Goal: Task Accomplishment & Management: Complete application form

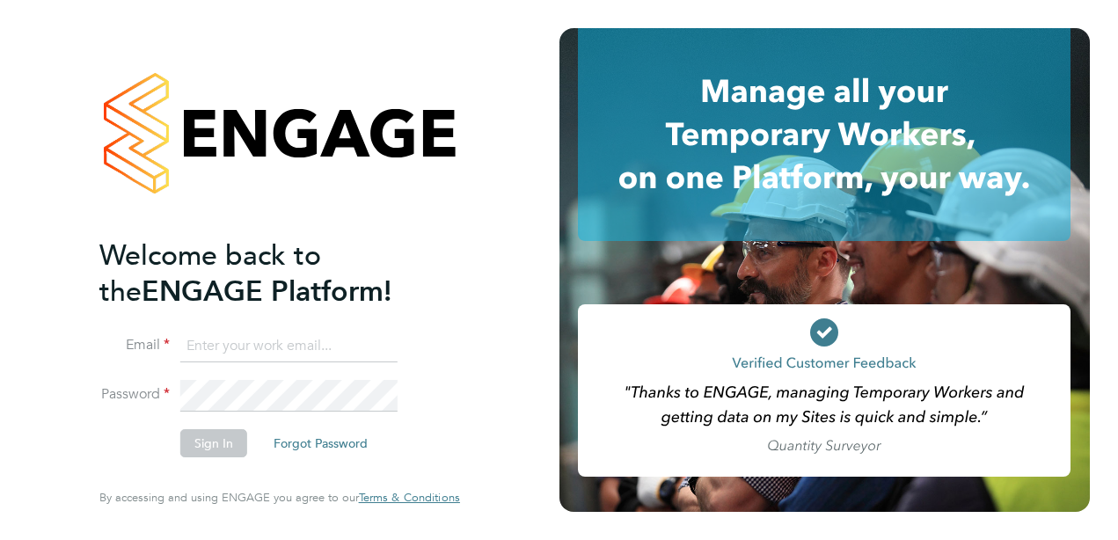
type input "dene.blades4@justice.gov.uk"
click at [216, 442] on button "Sign In" at bounding box center [213, 443] width 67 height 28
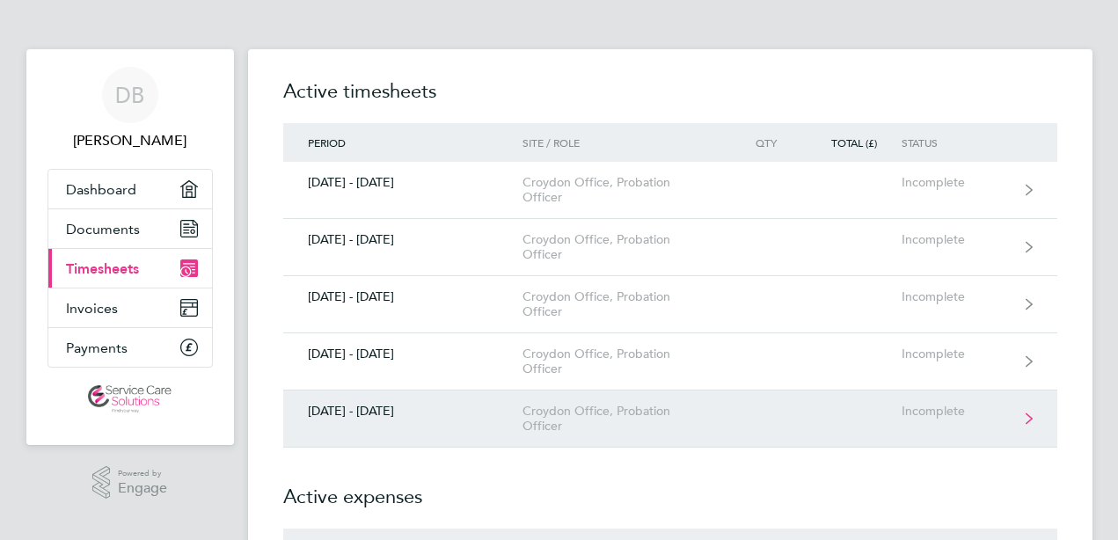
click at [398, 413] on div "[DATE] - [DATE]" at bounding box center [403, 411] width 240 height 15
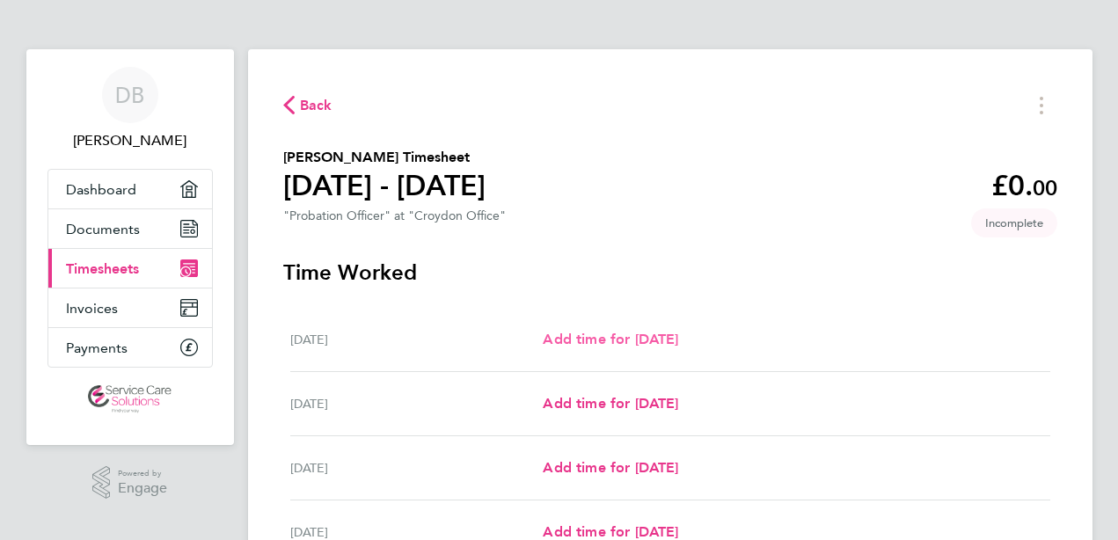
click at [614, 348] on link "Add time for [DATE]" at bounding box center [610, 339] width 135 height 21
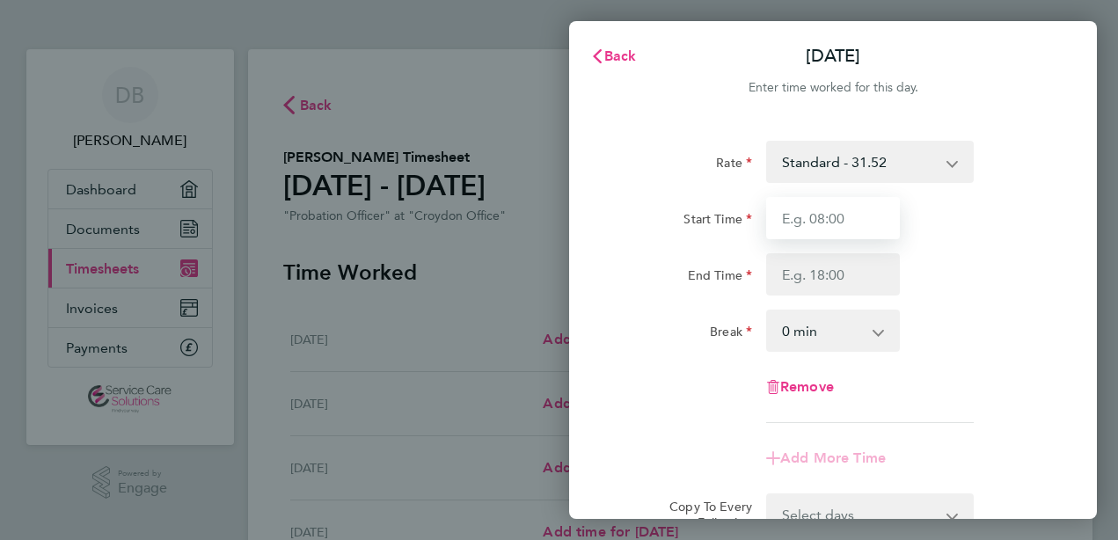
drag, startPoint x: 841, startPoint y: 210, endPoint x: 833, endPoint y: 220, distance: 12.5
click at [841, 210] on input "Start Time" at bounding box center [833, 218] width 134 height 42
type input "08:00"
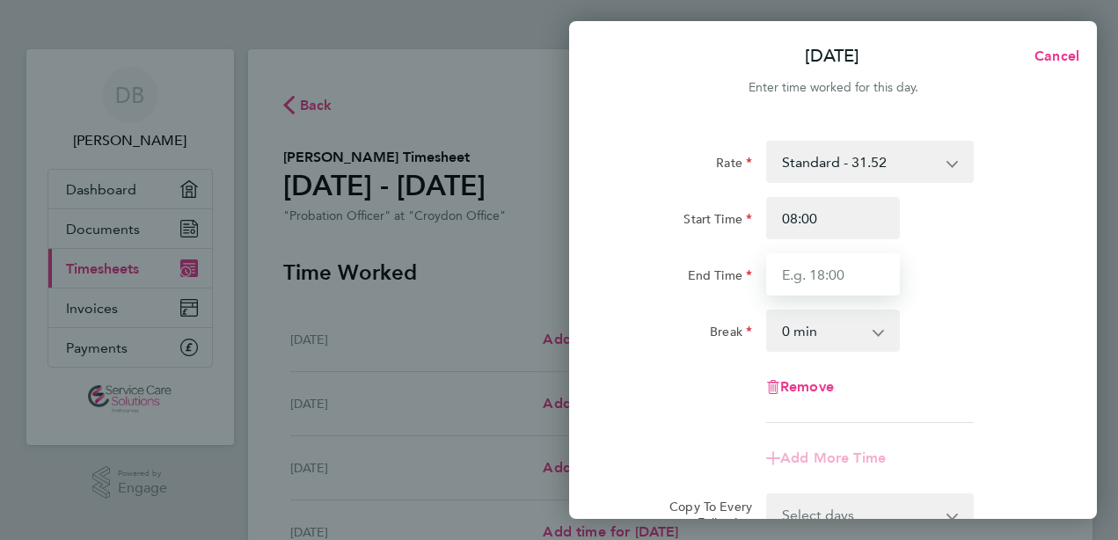
drag, startPoint x: 820, startPoint y: 278, endPoint x: 817, endPoint y: 289, distance: 10.9
click at [820, 278] on input "End Time" at bounding box center [833, 274] width 134 height 42
type input "18:00"
click at [970, 329] on div "Break 0 min 15 min 30 min 45 min 60 min 75 min 90 min" at bounding box center [832, 331] width 443 height 42
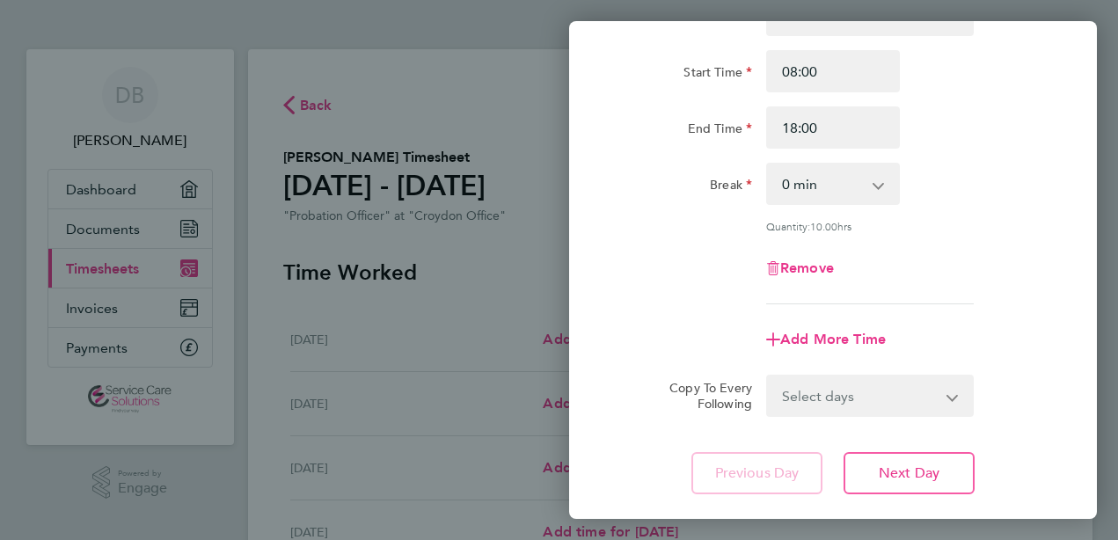
scroll to position [176, 0]
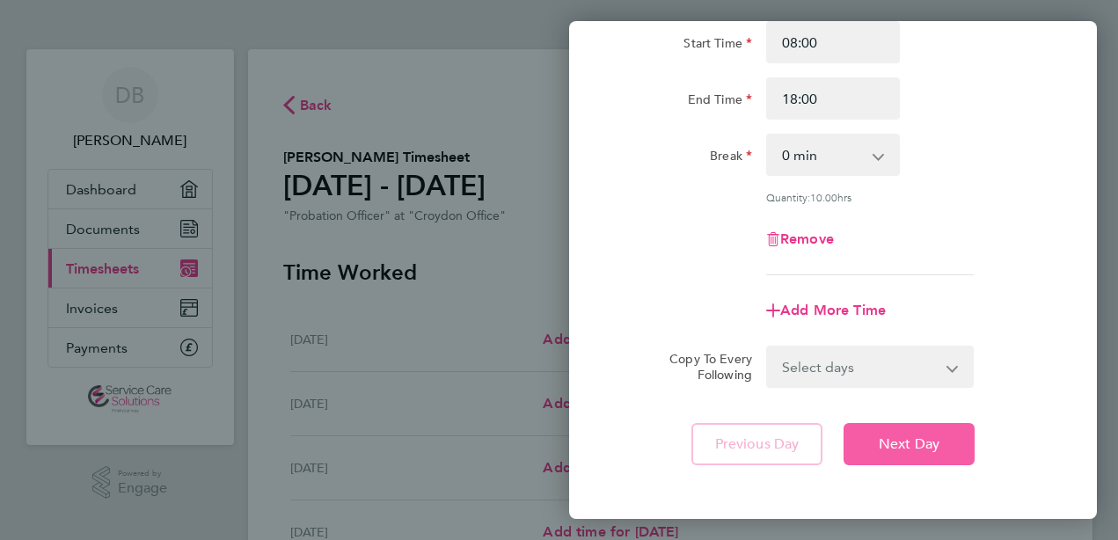
click at [916, 441] on span "Next Day" at bounding box center [909, 444] width 61 height 18
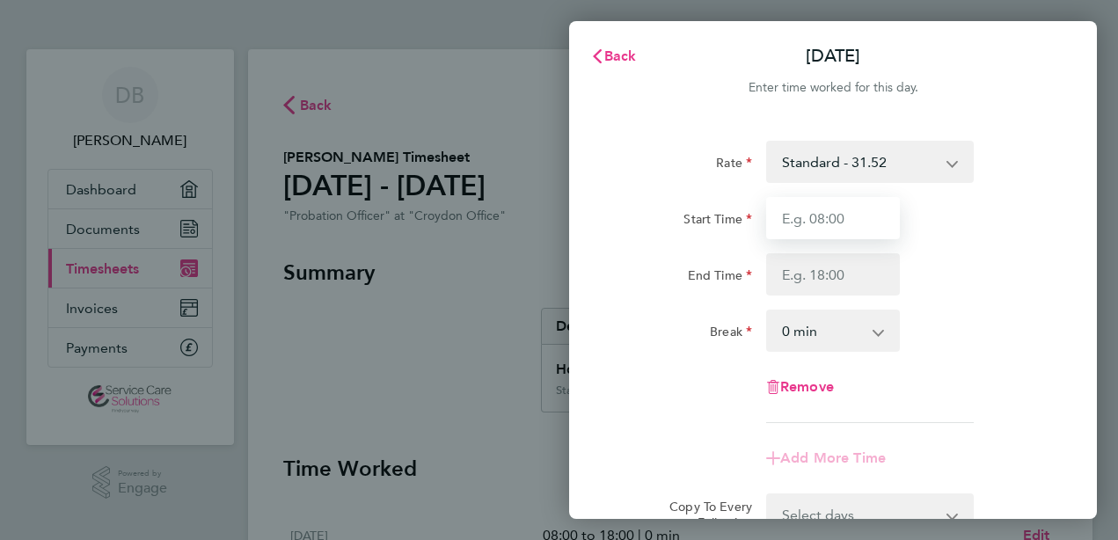
click at [820, 220] on input "Start Time" at bounding box center [833, 218] width 134 height 42
type input "08:00"
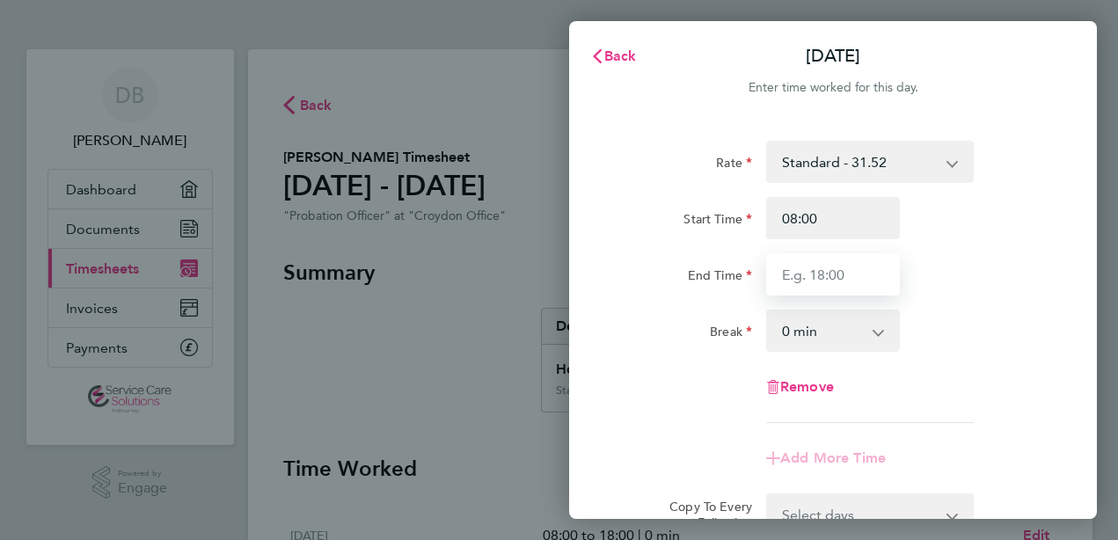
type input "18:00"
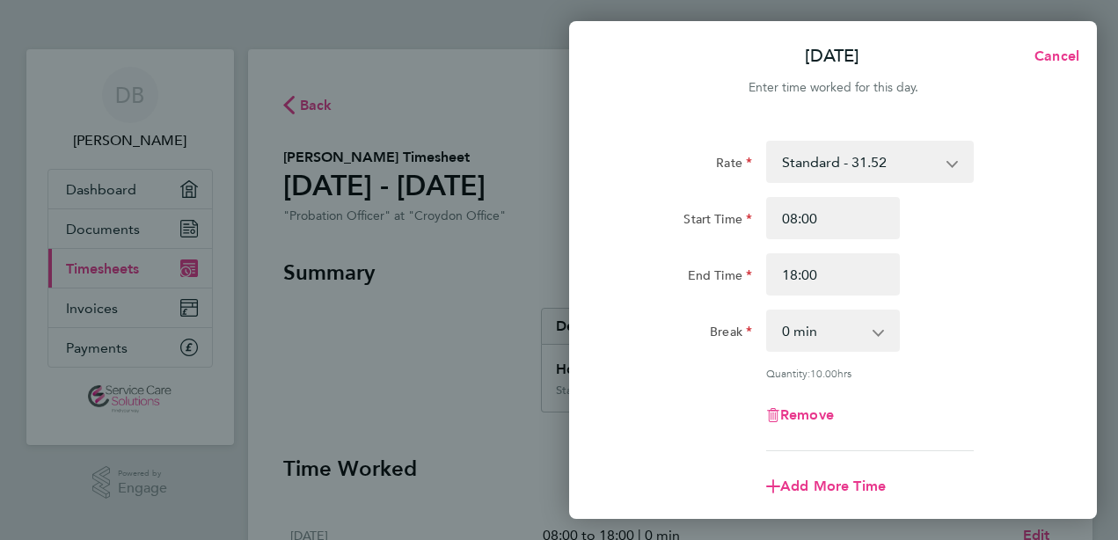
click at [966, 279] on div "End Time 18:00" at bounding box center [832, 274] width 443 height 42
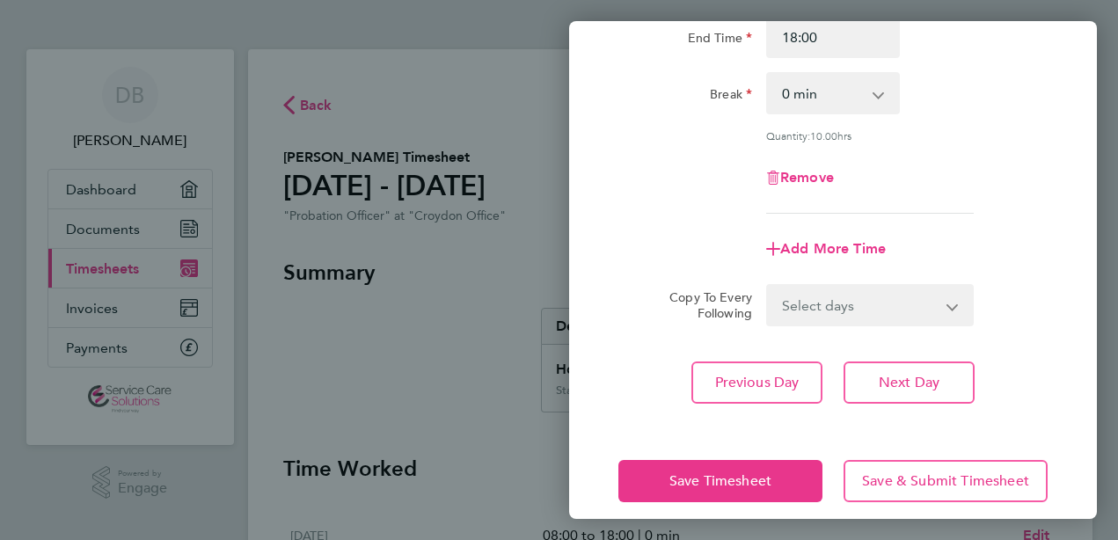
scroll to position [254, 0]
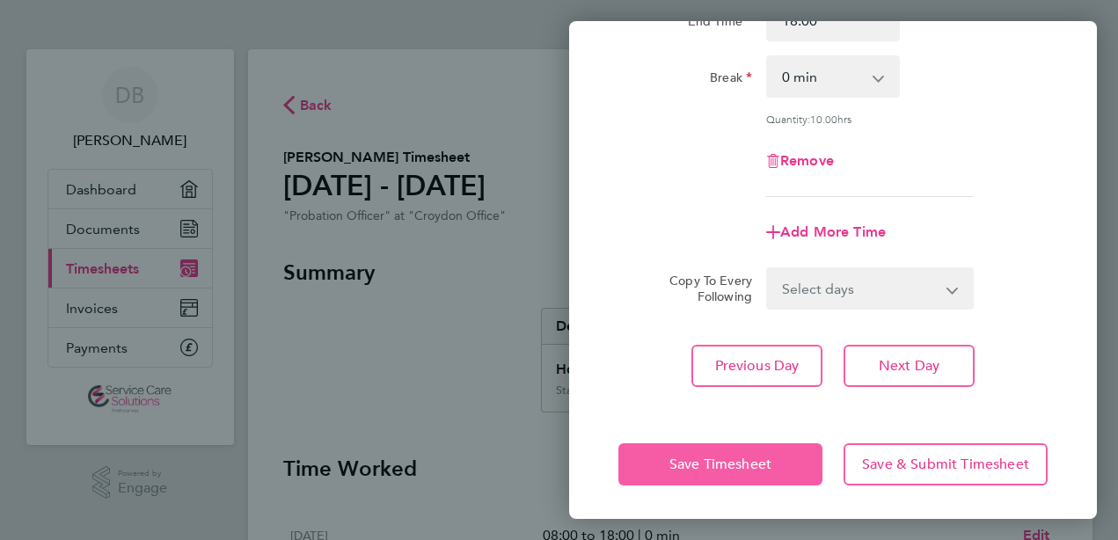
click at [794, 457] on button "Save Timesheet" at bounding box center [720, 464] width 204 height 42
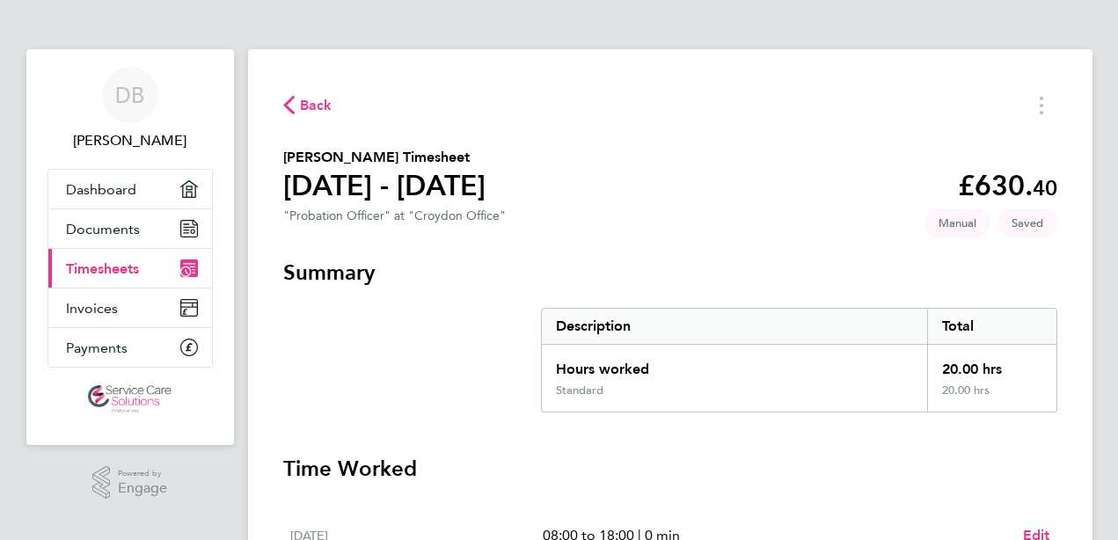
click at [303, 106] on span "Back" at bounding box center [316, 105] width 33 height 21
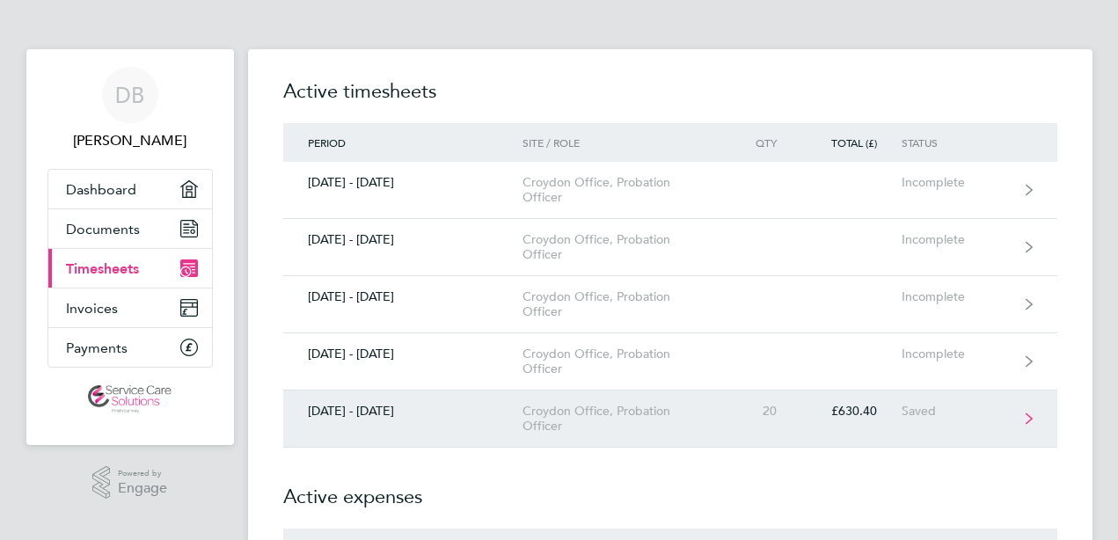
click at [443, 406] on div "[DATE] - [DATE]" at bounding box center [403, 411] width 240 height 15
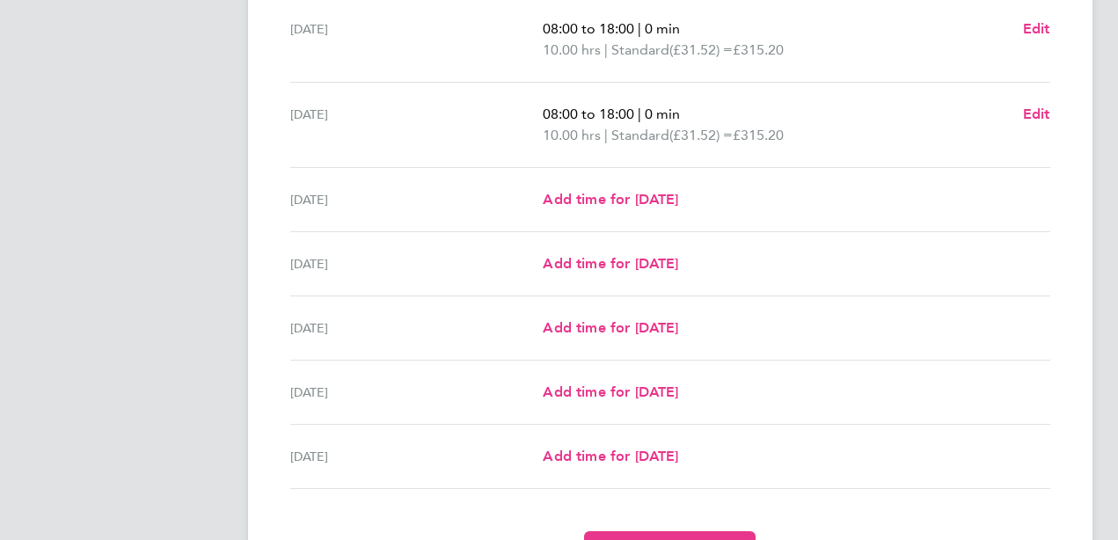
scroll to position [528, 0]
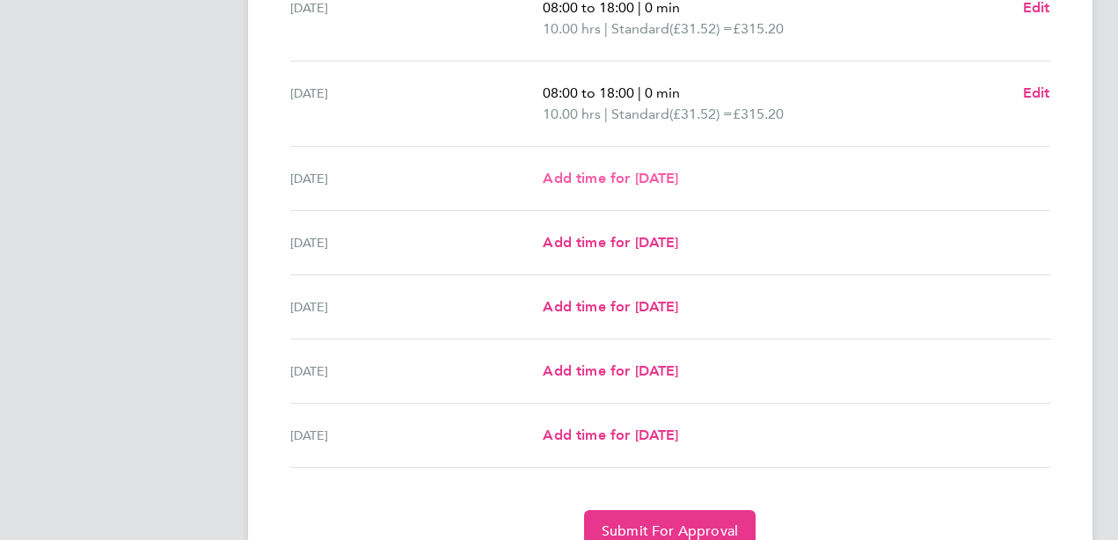
click at [678, 184] on span "Add time for [DATE]" at bounding box center [610, 178] width 135 height 17
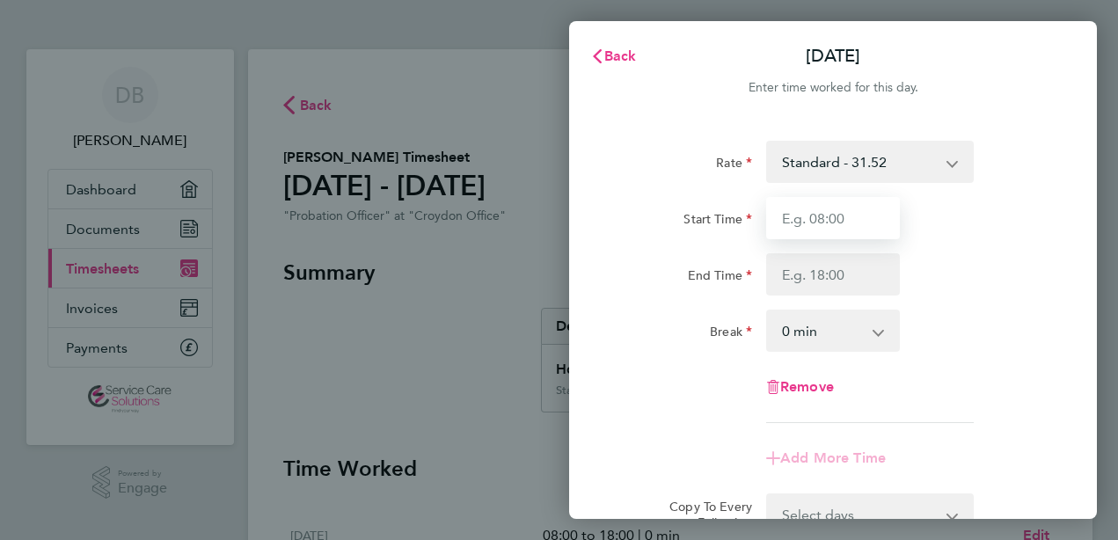
click at [831, 208] on input "Start Time" at bounding box center [833, 218] width 134 height 42
type input "08:00"
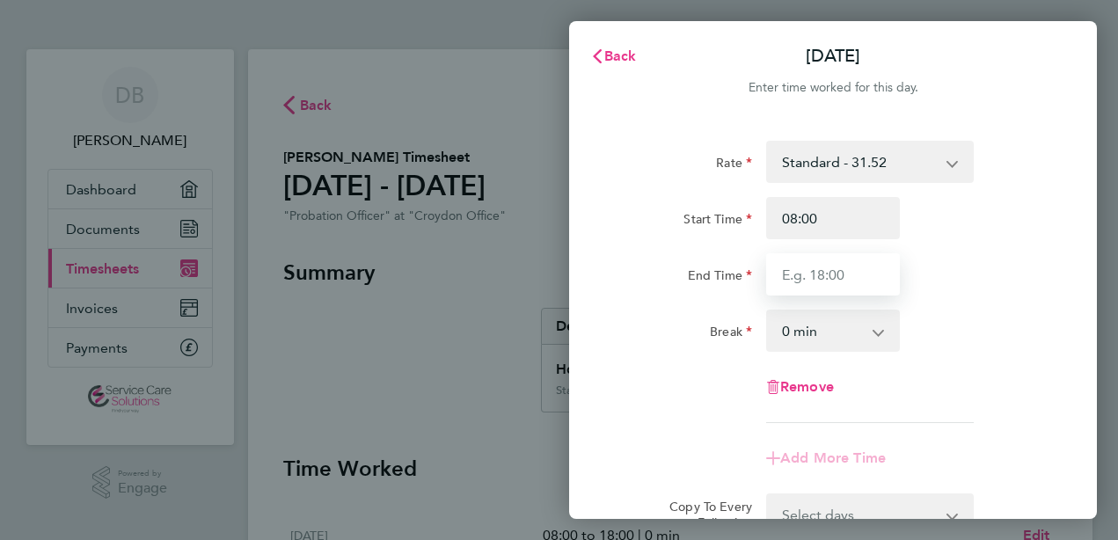
type input "18:00"
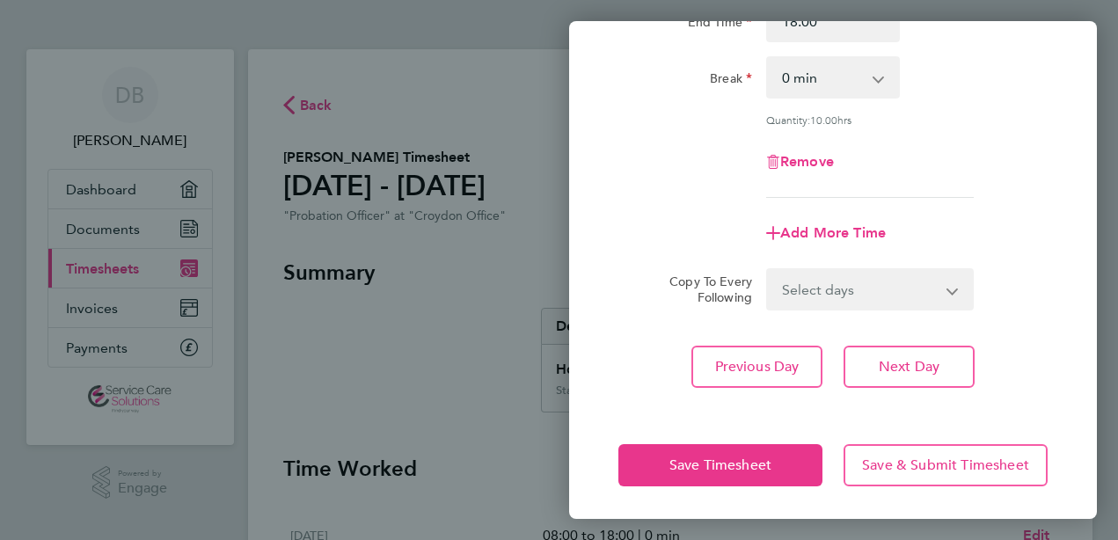
scroll to position [254, 0]
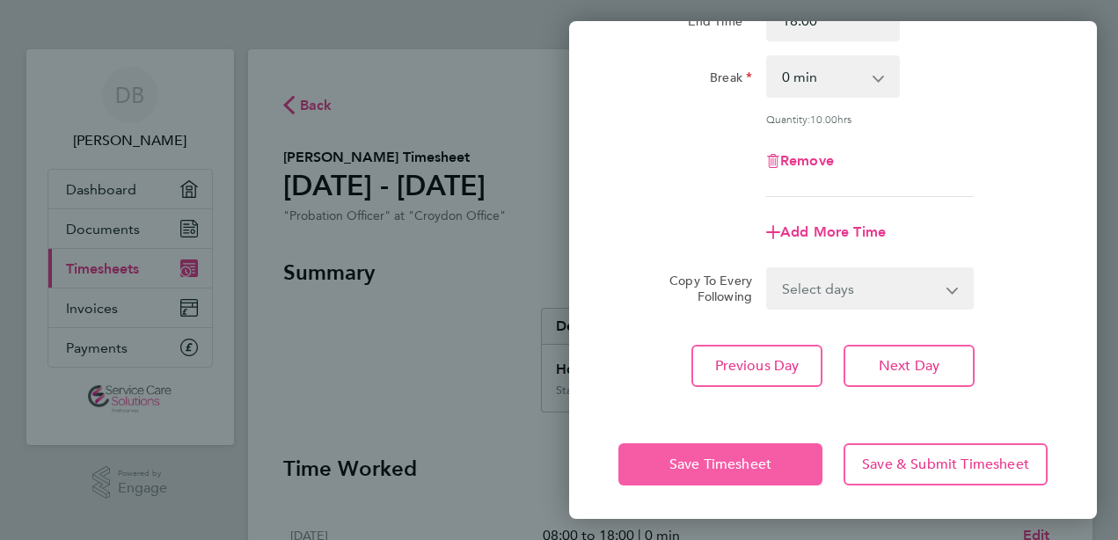
click at [755, 467] on span "Save Timesheet" at bounding box center [720, 465] width 102 height 18
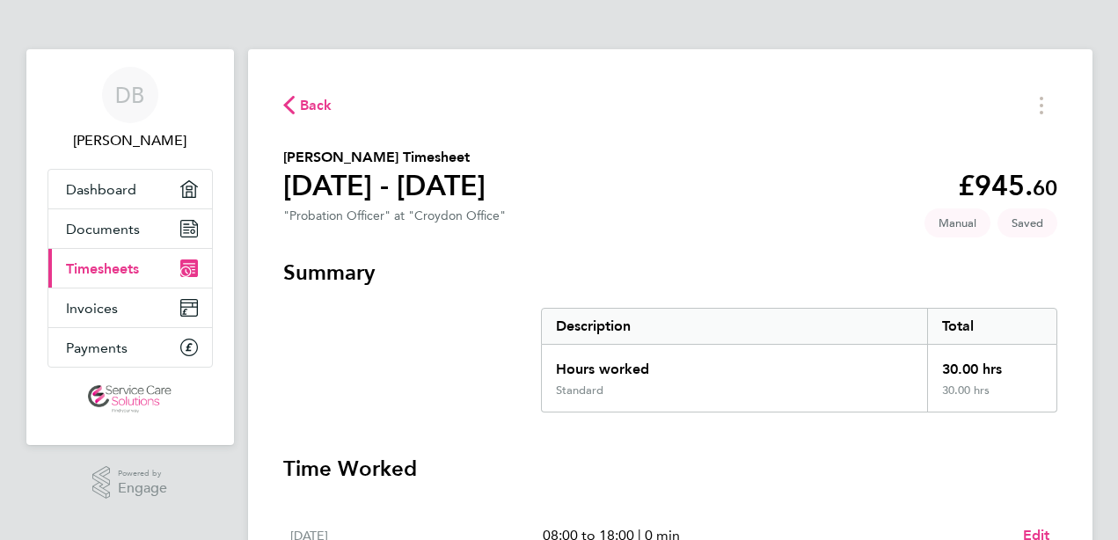
click at [725, 223] on section "[PERSON_NAME] Timesheet [DATE] - [DATE] £945. 60 "Probation Officer" at "Croydo…" at bounding box center [670, 189] width 774 height 84
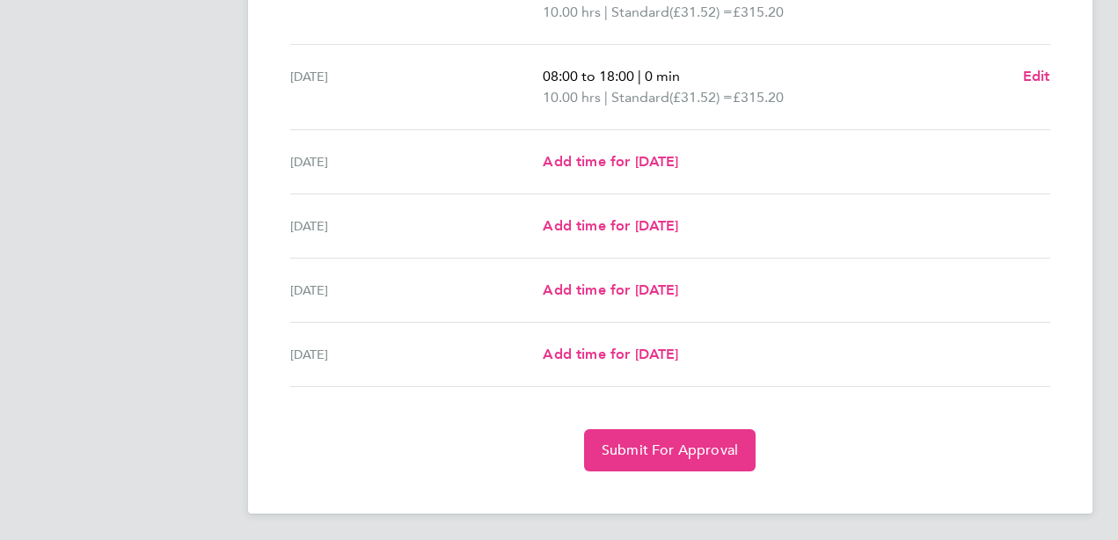
scroll to position [632, 0]
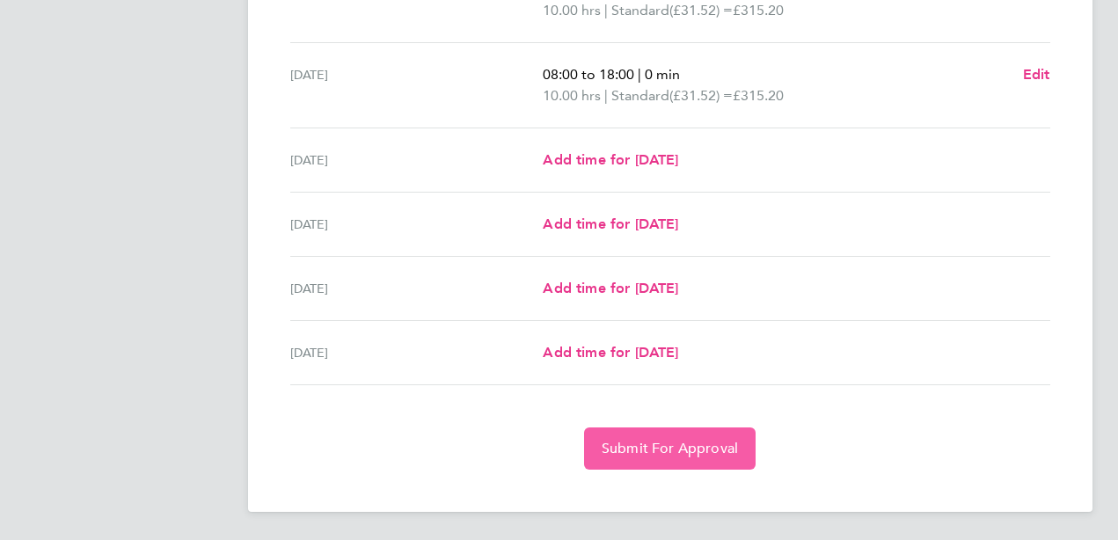
click at [713, 442] on span "Submit For Approval" at bounding box center [670, 449] width 136 height 18
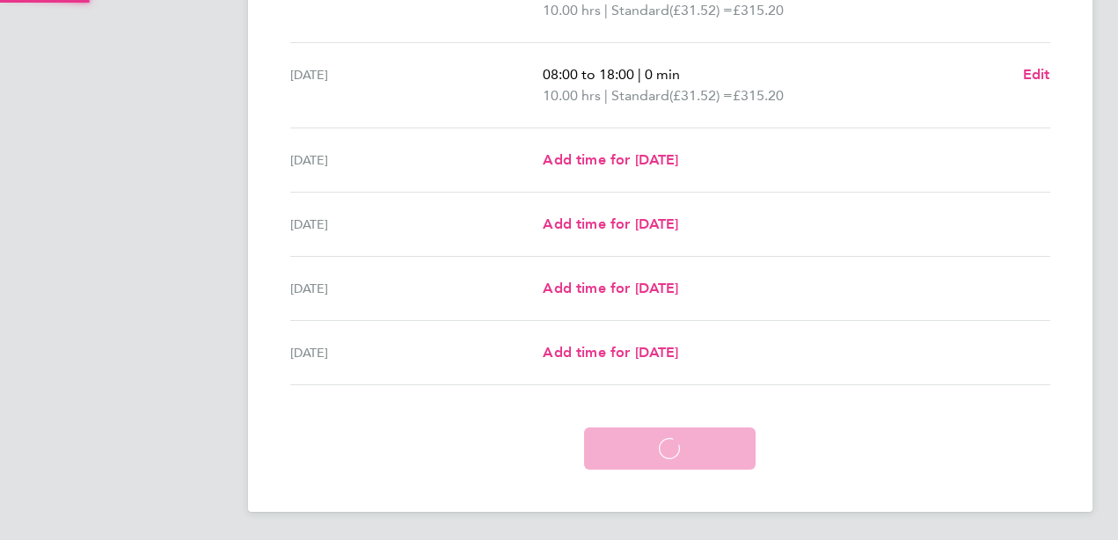
scroll to position [547, 0]
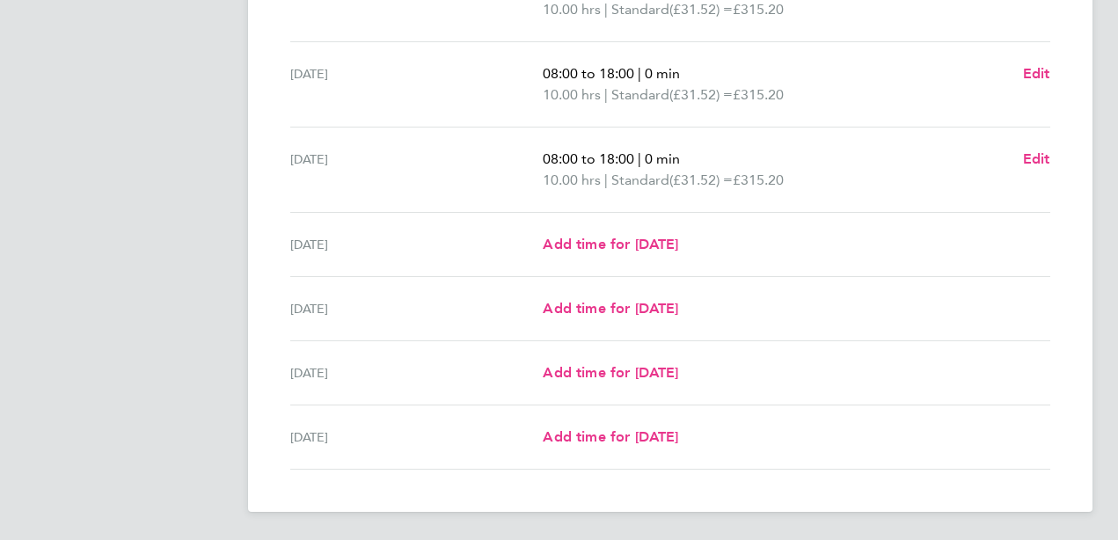
click at [150, 78] on app-navbar "DB [PERSON_NAME] Applications: Dashboard Documents Current page: Timesheets Inv…" at bounding box center [130, 21] width 208 height 1038
